Goal: Task Accomplishment & Management: Complete application form

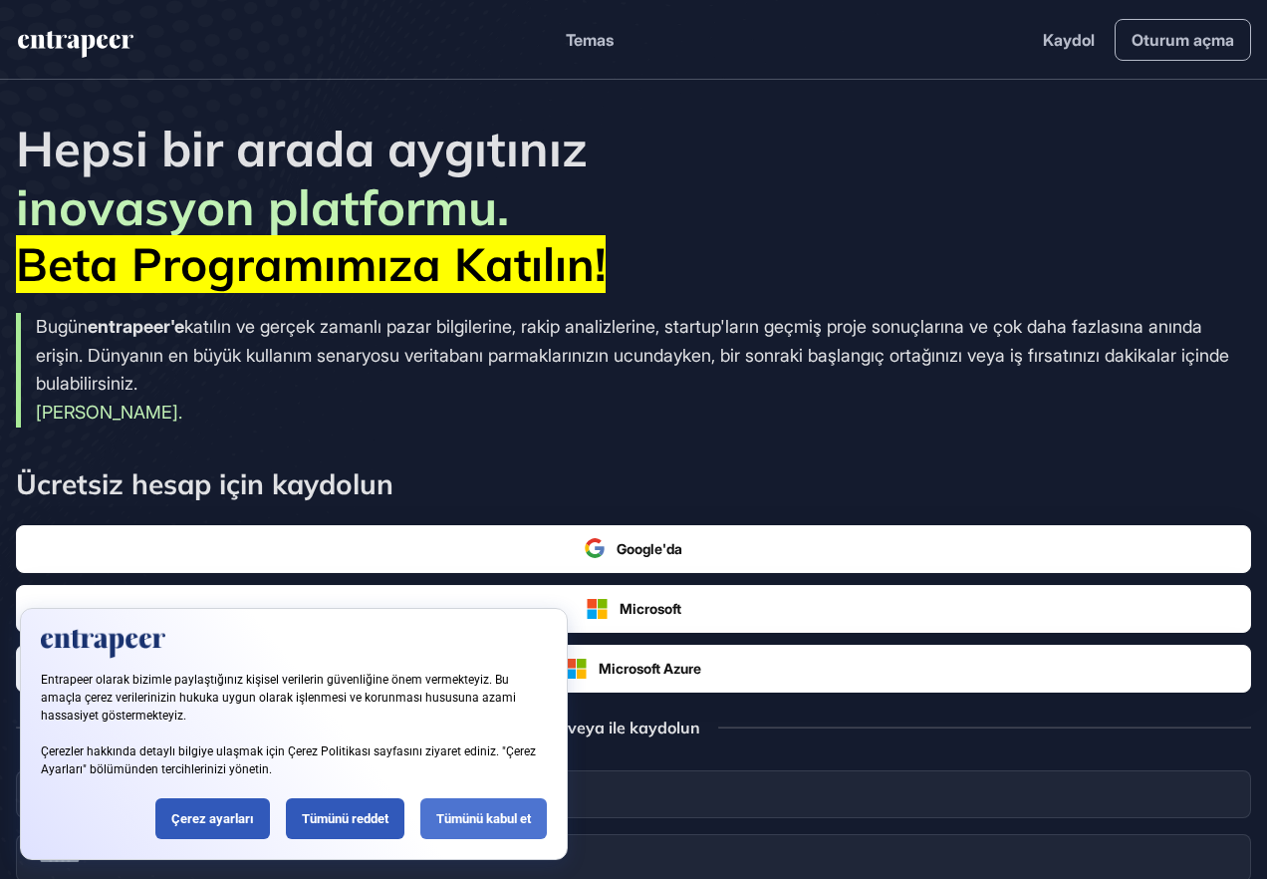
click at [490, 829] on div "Tümünü kabul et" at bounding box center [484, 818] width 127 height 41
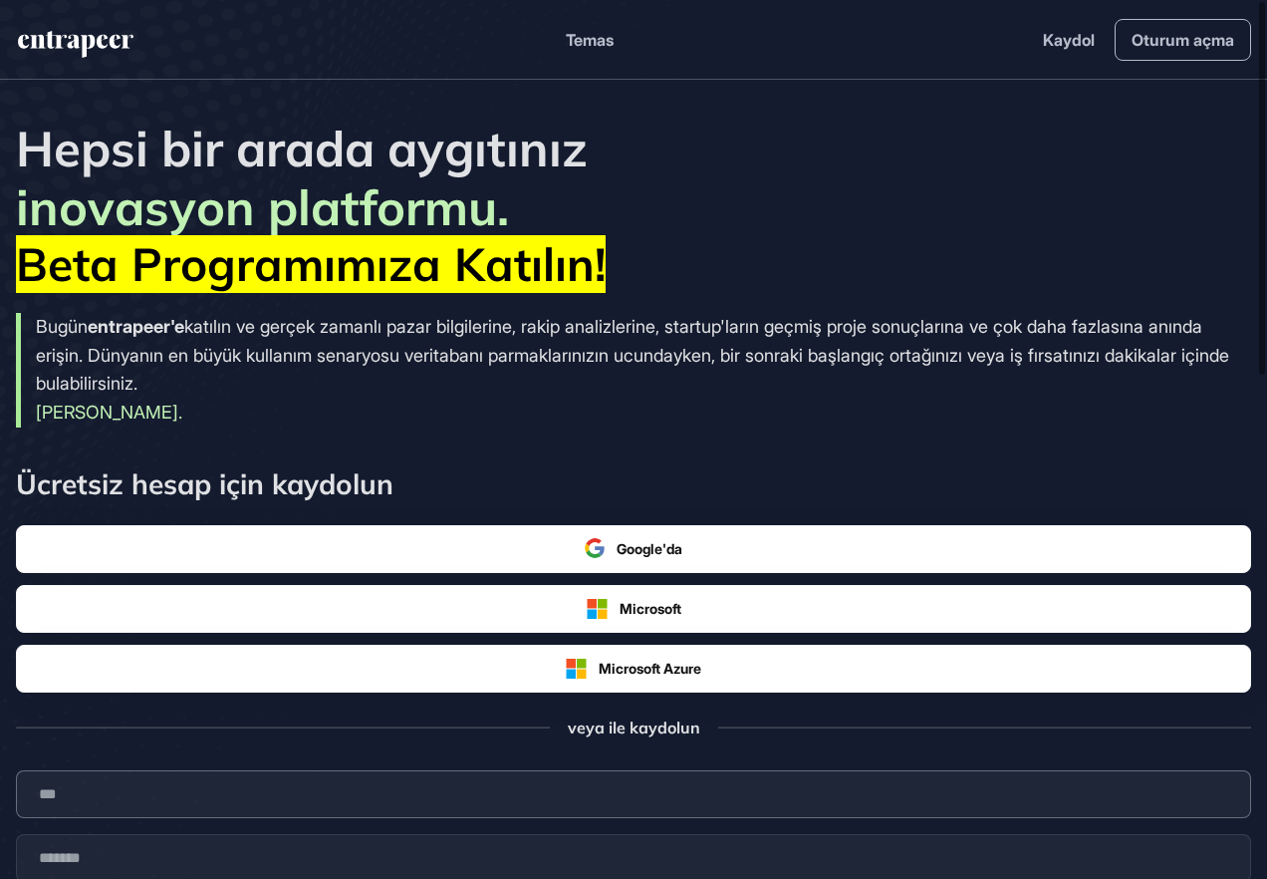
click at [289, 780] on input "text" at bounding box center [634, 794] width 1236 height 48
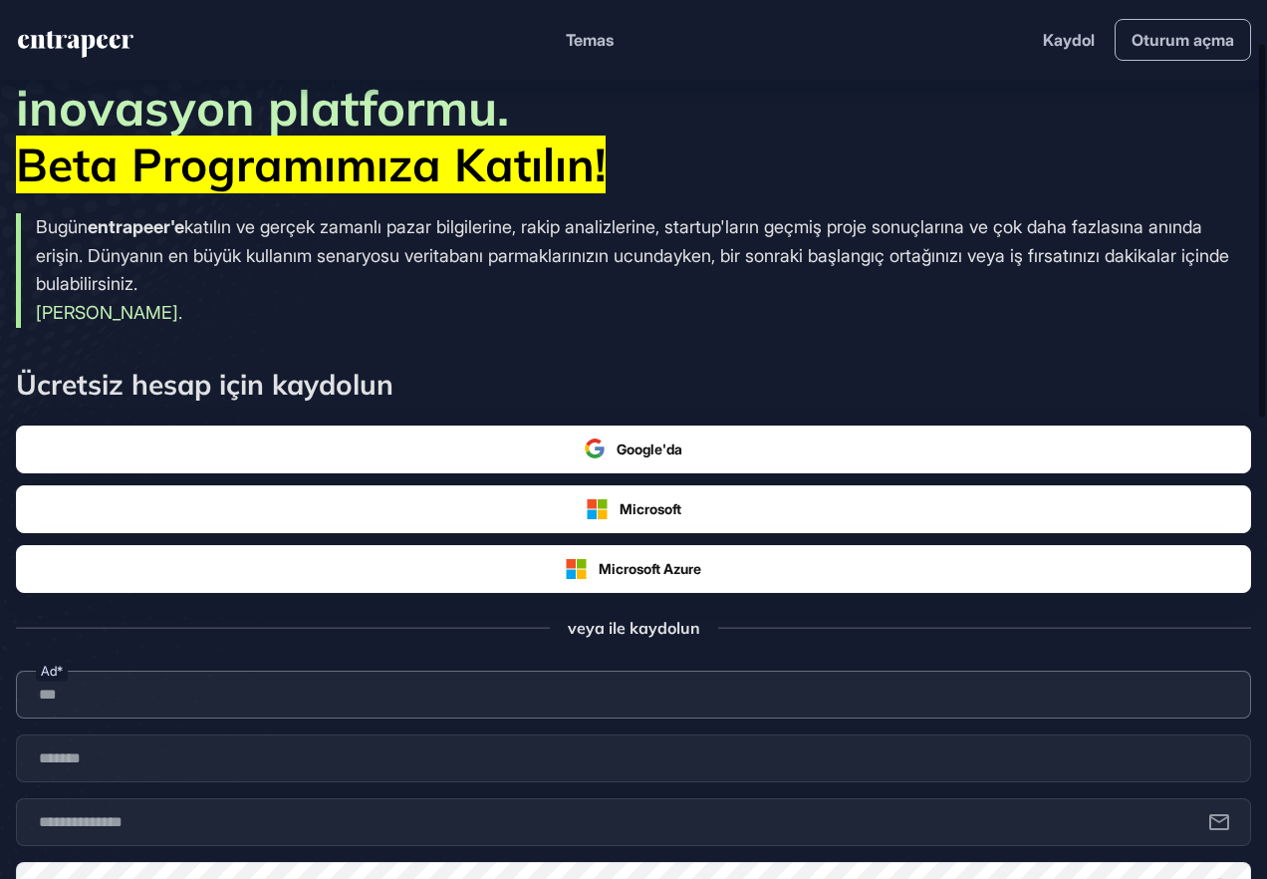
click at [512, 704] on input "text" at bounding box center [634, 695] width 1236 height 48
type input "****"
type input "**********"
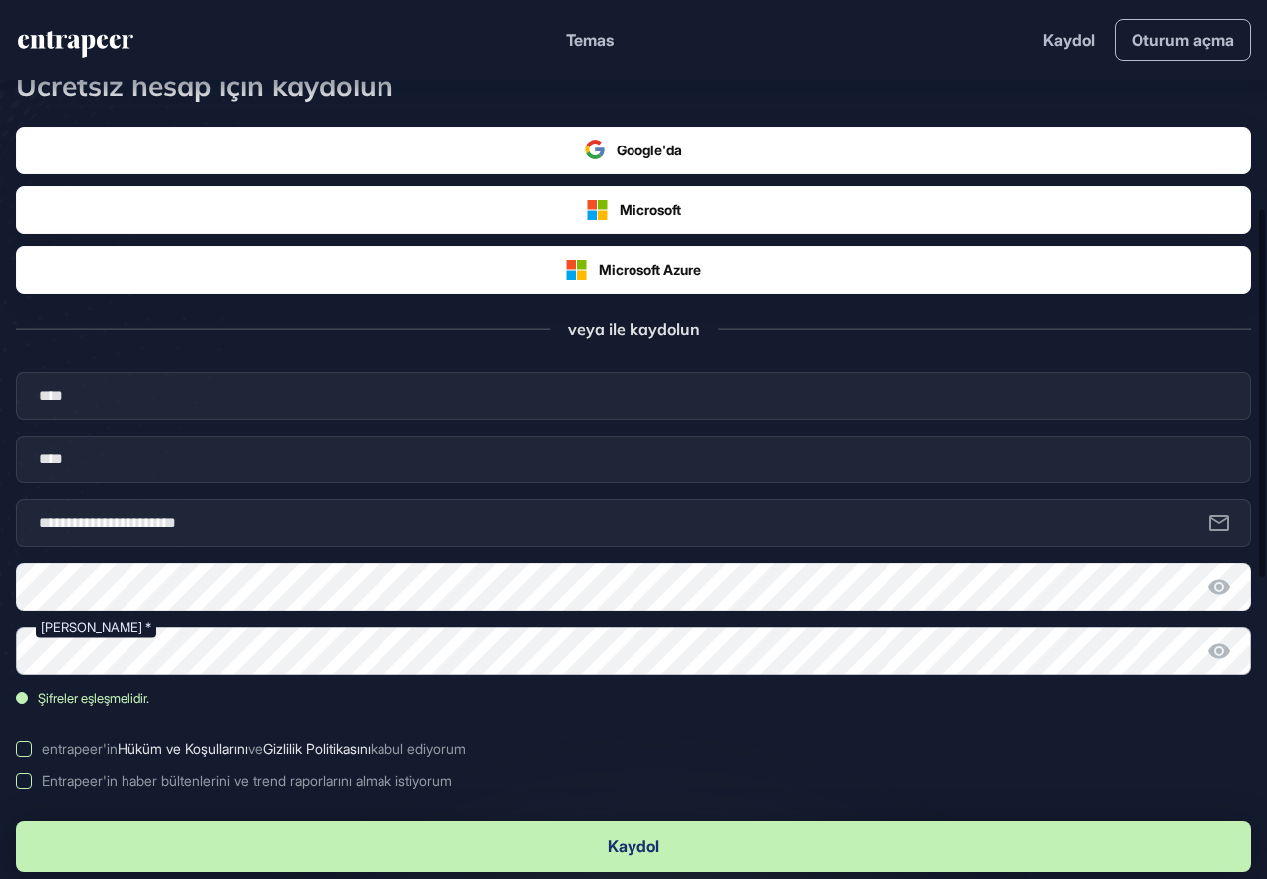
scroll to position [498, 0]
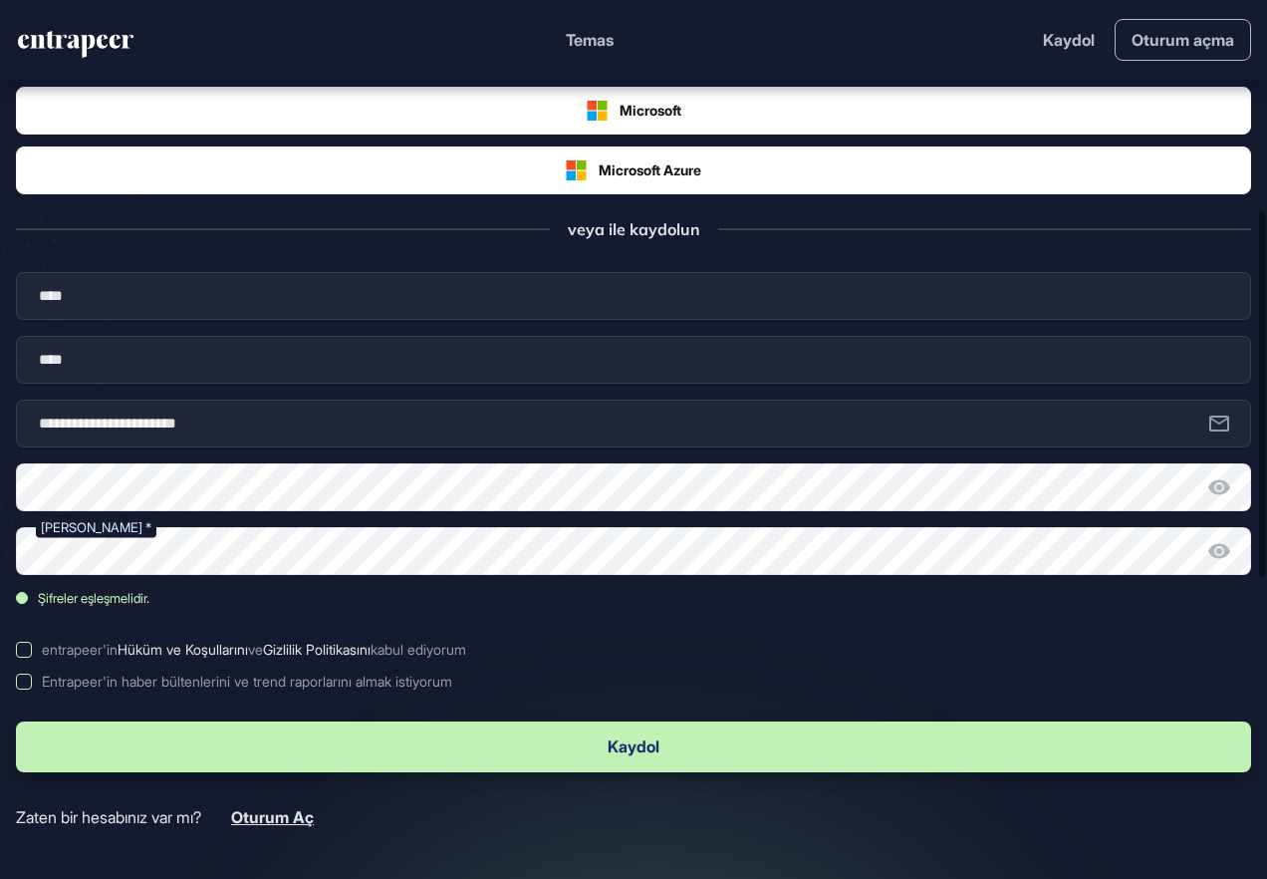
click at [24, 650] on label "entrapeer'in Hüküm ve Koşullarını ve Gizlilik Politikasını kabul ediyorum" at bounding box center [634, 650] width 1236 height 16
click at [26, 682] on label "Entrapeer'in haber bültenlerini ve trend raporlarını almak istiyorum" at bounding box center [634, 682] width 1236 height 16
click at [642, 742] on button "Kaydol" at bounding box center [634, 746] width 1236 height 51
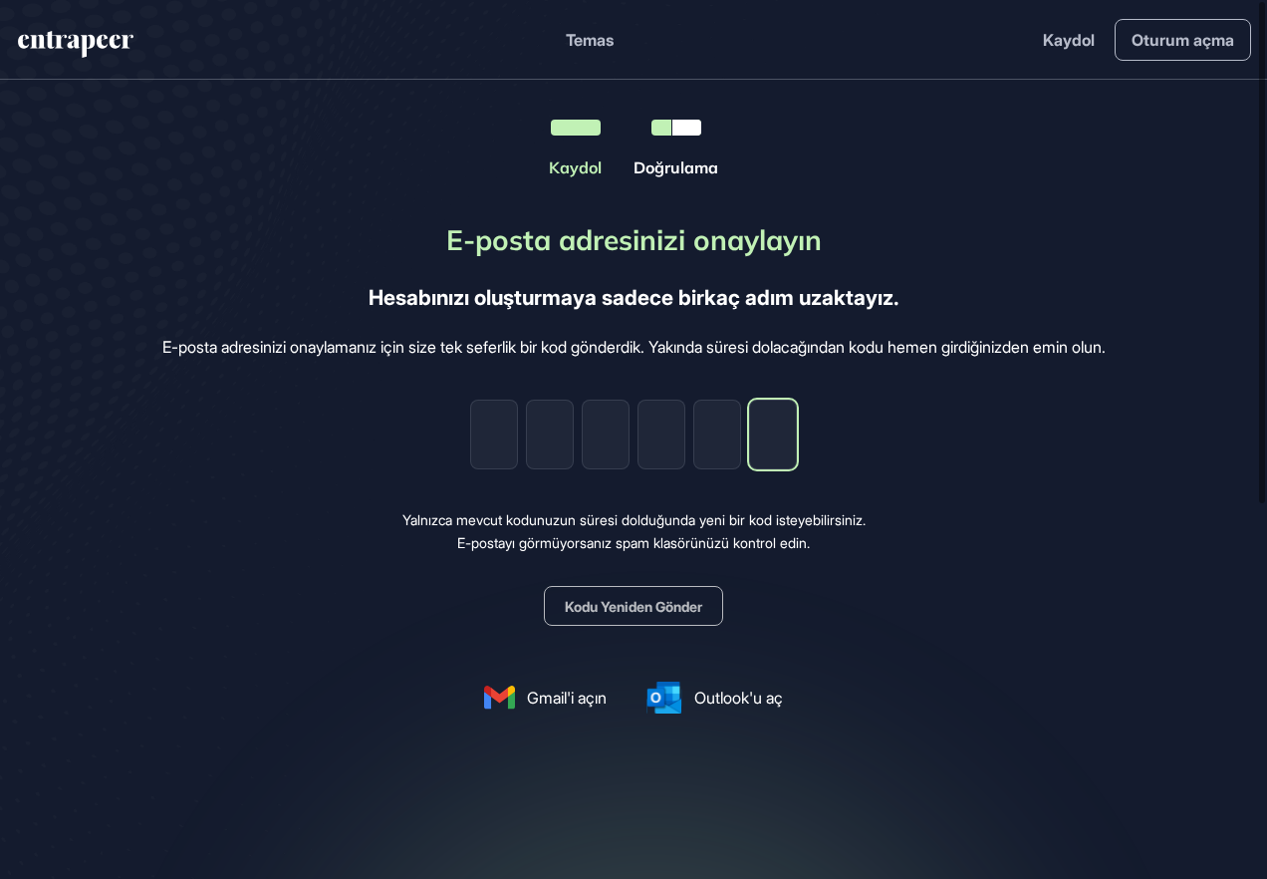
paste input "*"
type input "*"
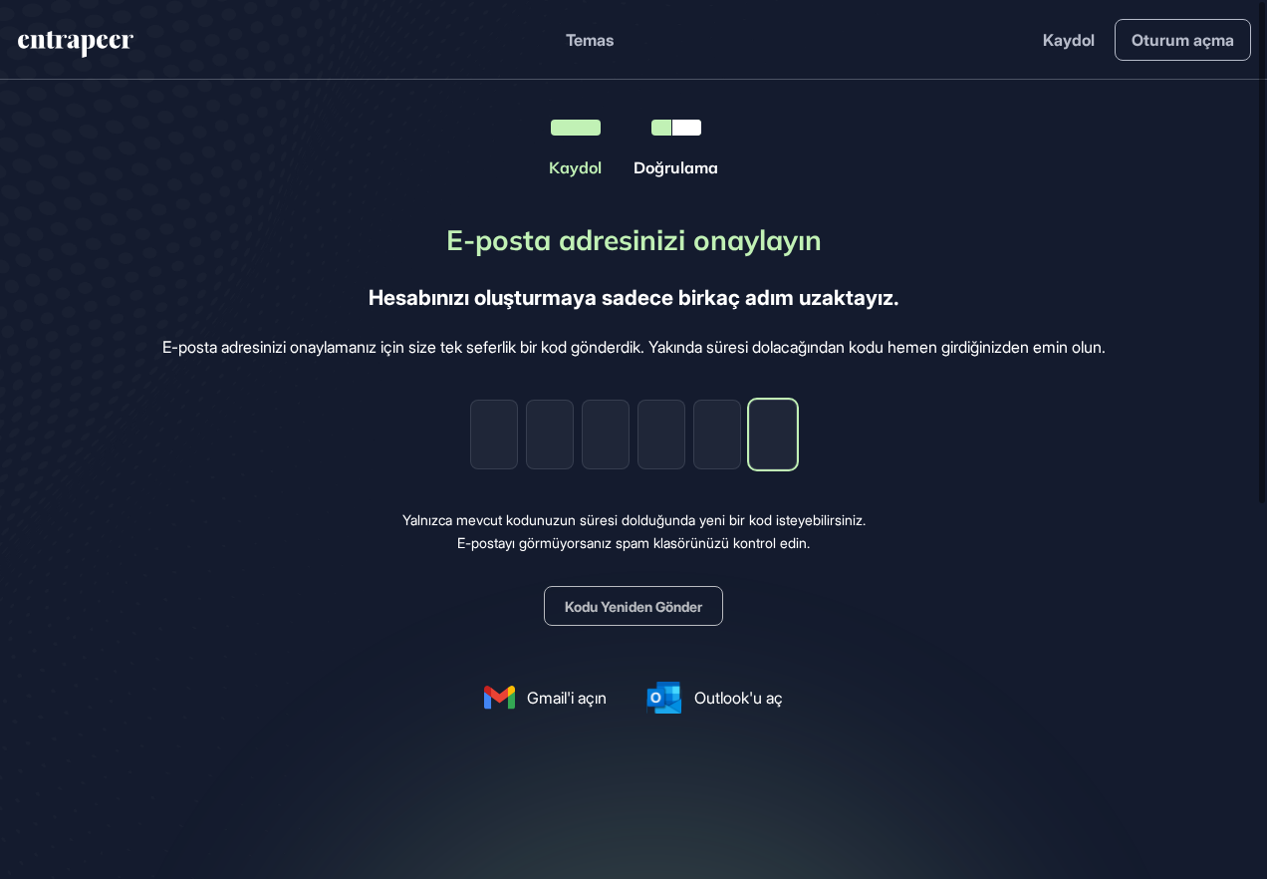
type input "*"
click at [963, 663] on div "E-posta adresinizi onaylayın Hesabınızı oluşturmaya sadece birkaç adım uzaktayı…" at bounding box center [634, 466] width 944 height 494
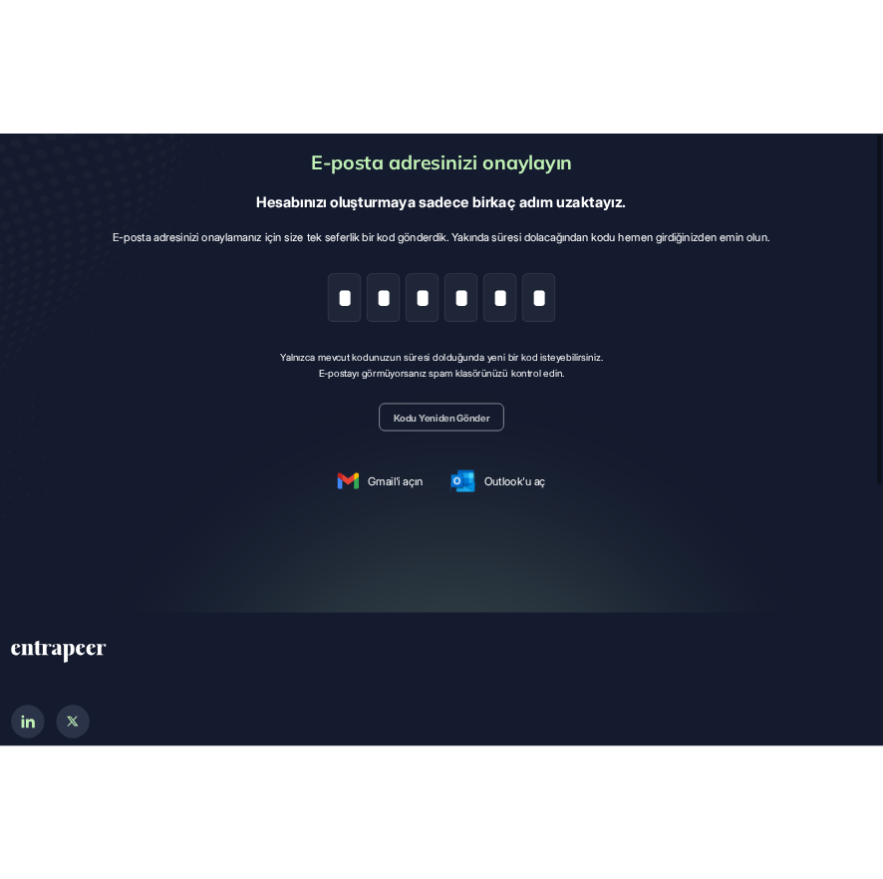
scroll to position [0, 0]
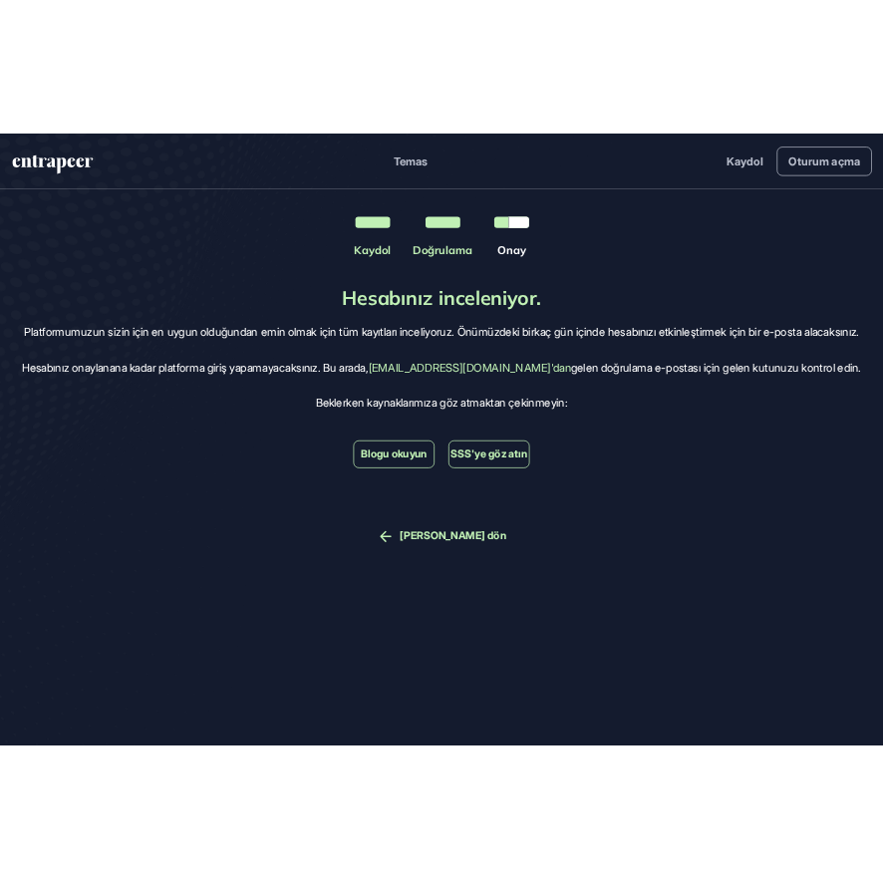
scroll to position [879, 883]
